Goal: Complete application form: Complete application form

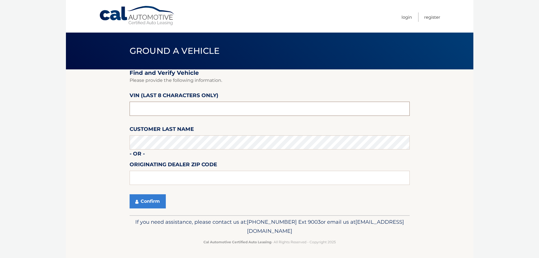
click at [227, 103] on input "text" at bounding box center [269, 108] width 280 height 14
click at [224, 107] on input "text" at bounding box center [269, 108] width 280 height 14
type input "pc575483"
click at [174, 181] on input "text" at bounding box center [269, 177] width 280 height 14
type input "33411"
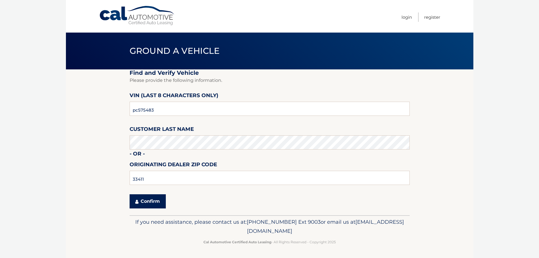
click at [147, 201] on button "Confirm" at bounding box center [147, 201] width 36 height 14
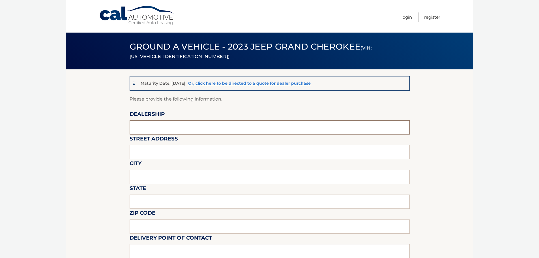
click at [174, 125] on input "text" at bounding box center [269, 127] width 280 height 14
type input "[PERSON_NAME] jeep"
type input "6500 okeechobee blvd"
type input "[GEOGRAPHIC_DATA]"
type input "fl"
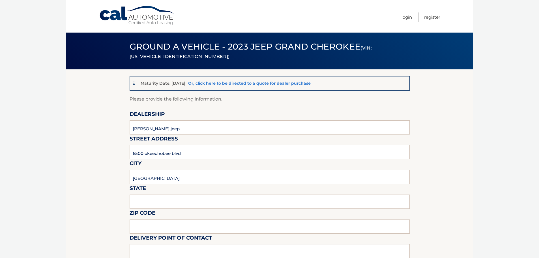
type input "33411"
type input "[PERSON_NAME]"
type input "8137209044"
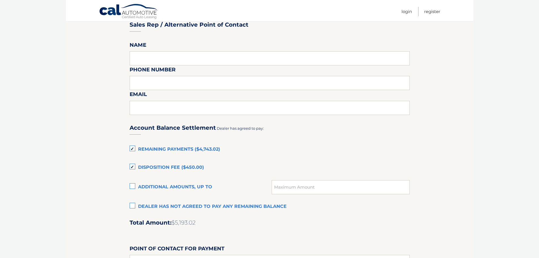
scroll to position [311, 0]
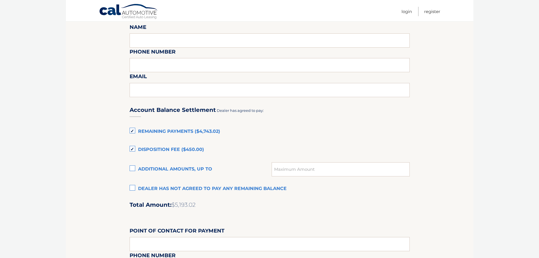
click at [132, 128] on label "Remaining Payments ($4,743.02)" at bounding box center [269, 131] width 280 height 11
click at [0, 0] on input "Remaining Payments ($4,743.02)" at bounding box center [0, 0] width 0 height 0
click at [131, 148] on label "Disposition Fee ($450.00)" at bounding box center [269, 149] width 280 height 11
click at [0, 0] on input "Disposition Fee ($450.00)" at bounding box center [0, 0] width 0 height 0
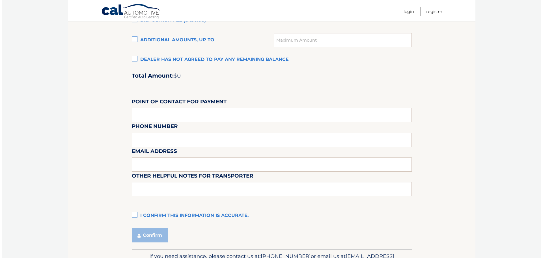
scroll to position [452, 0]
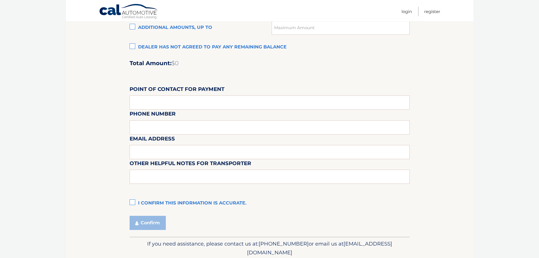
click at [135, 201] on label "I confirm this information is accurate." at bounding box center [269, 202] width 280 height 11
click at [0, 0] on input "I confirm this information is accurate." at bounding box center [0, 0] width 0 height 0
click at [142, 219] on button "Confirm" at bounding box center [147, 222] width 36 height 14
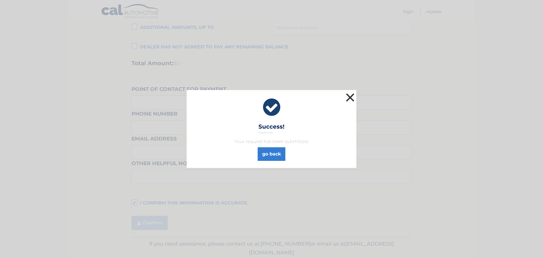
click at [352, 97] on button "×" at bounding box center [349, 97] width 11 height 11
